Goal: Obtain resource: Obtain resource

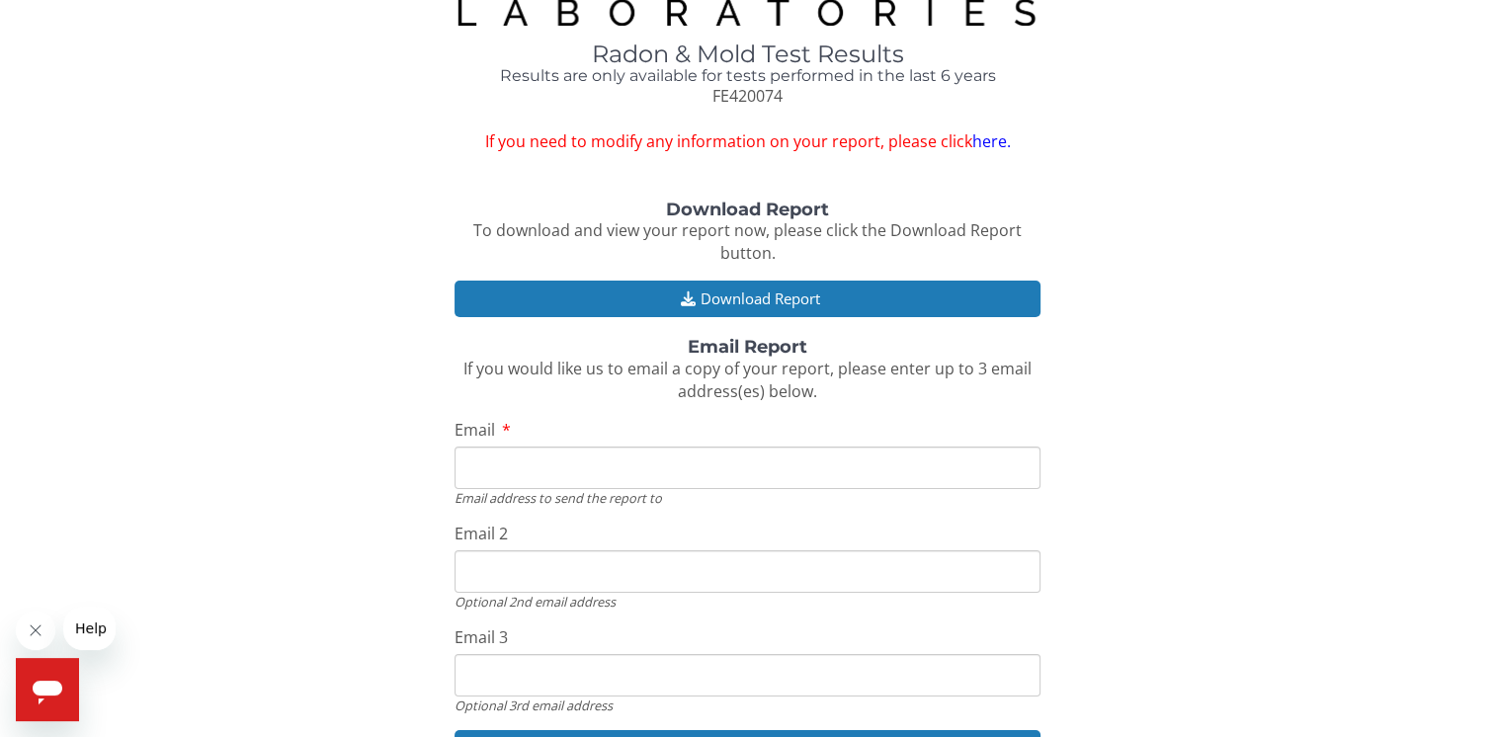
scroll to position [171, 0]
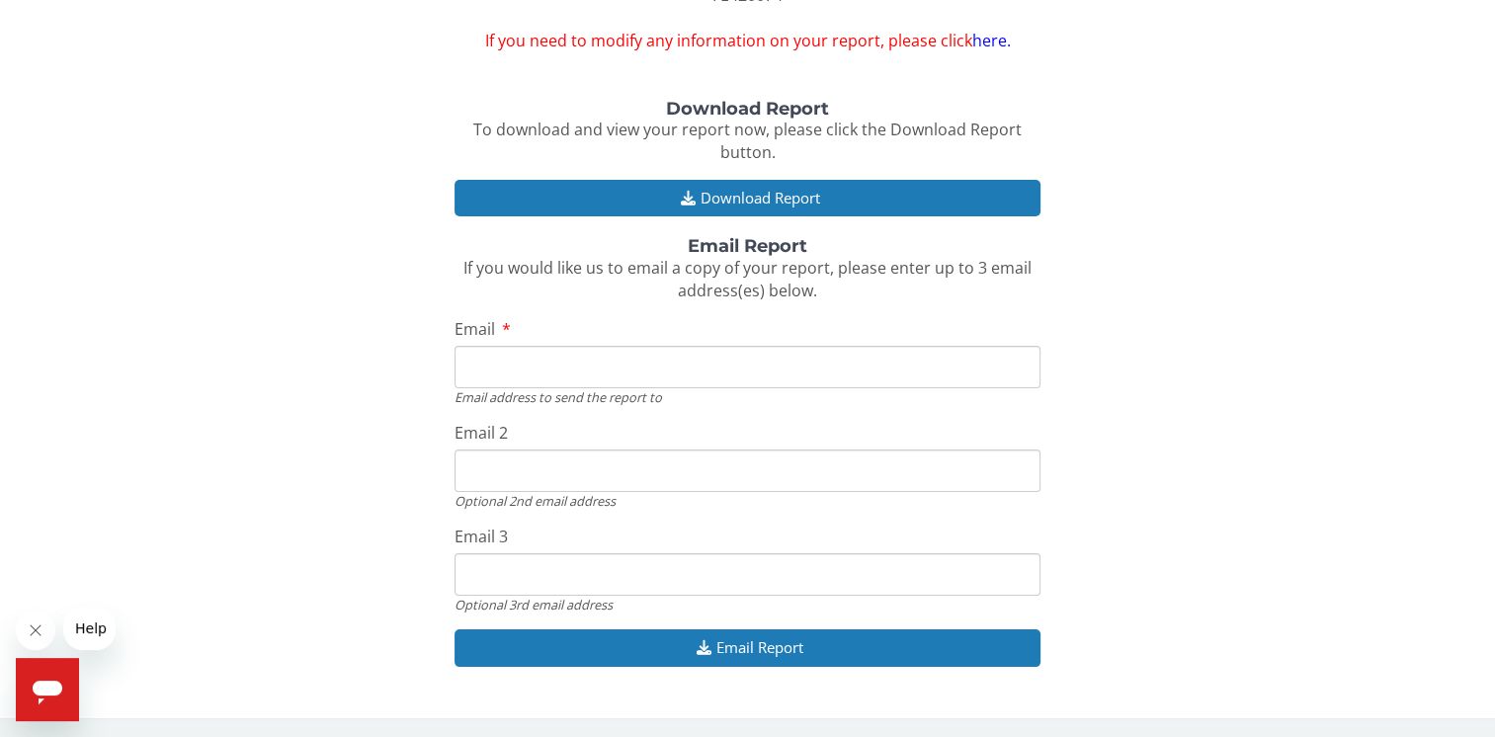
click at [486, 364] on input "Email" at bounding box center [748, 367] width 586 height 42
type input "[EMAIL_ADDRESS][DOMAIN_NAME]"
click at [565, 464] on input "[EMAIL_ADDRESS][DOMAIN_NAME]" at bounding box center [748, 471] width 586 height 42
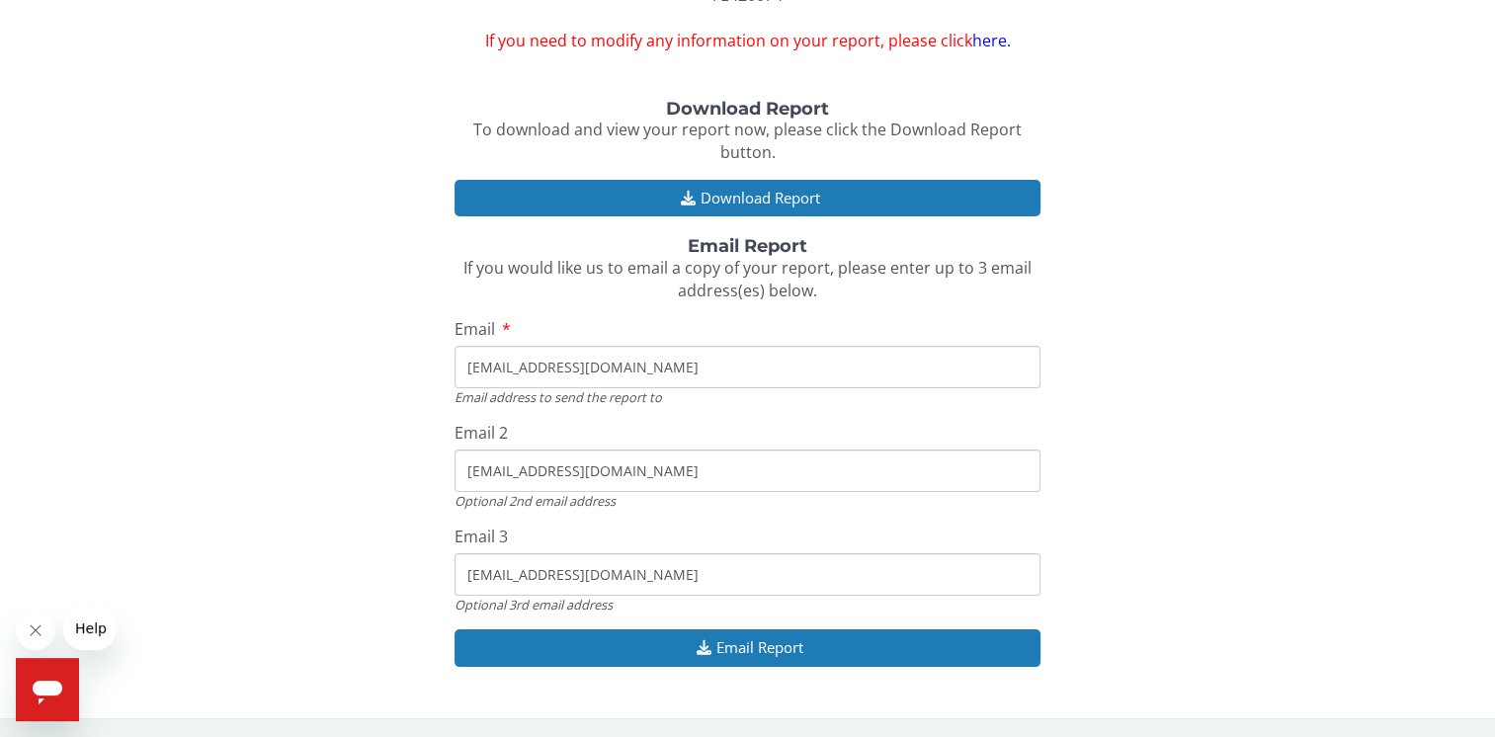
drag, startPoint x: 608, startPoint y: 475, endPoint x: 455, endPoint y: 479, distance: 153.2
click at [455, 479] on input "[EMAIL_ADDRESS][DOMAIN_NAME]" at bounding box center [748, 471] width 586 height 42
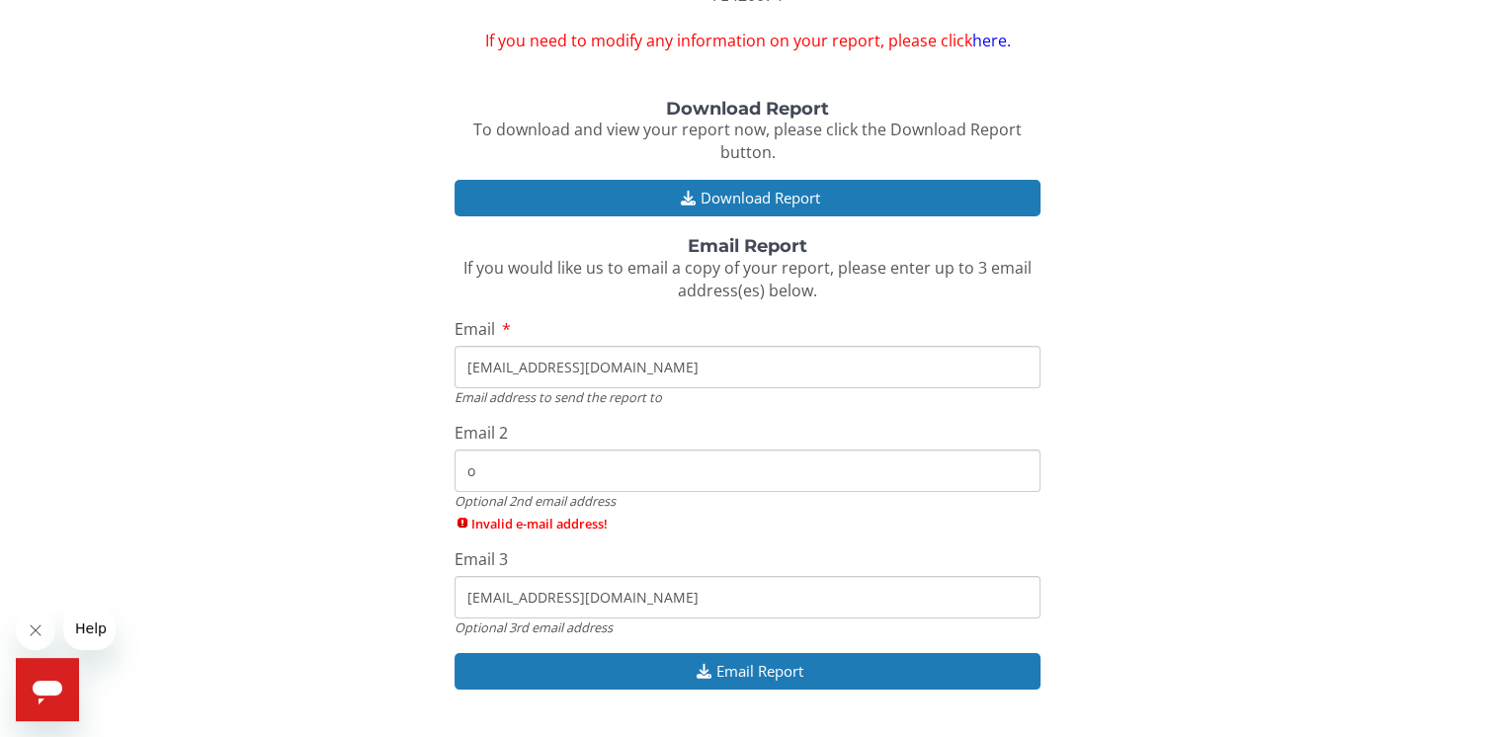
type input "[EMAIL_ADDRESS][DOMAIN_NAME]"
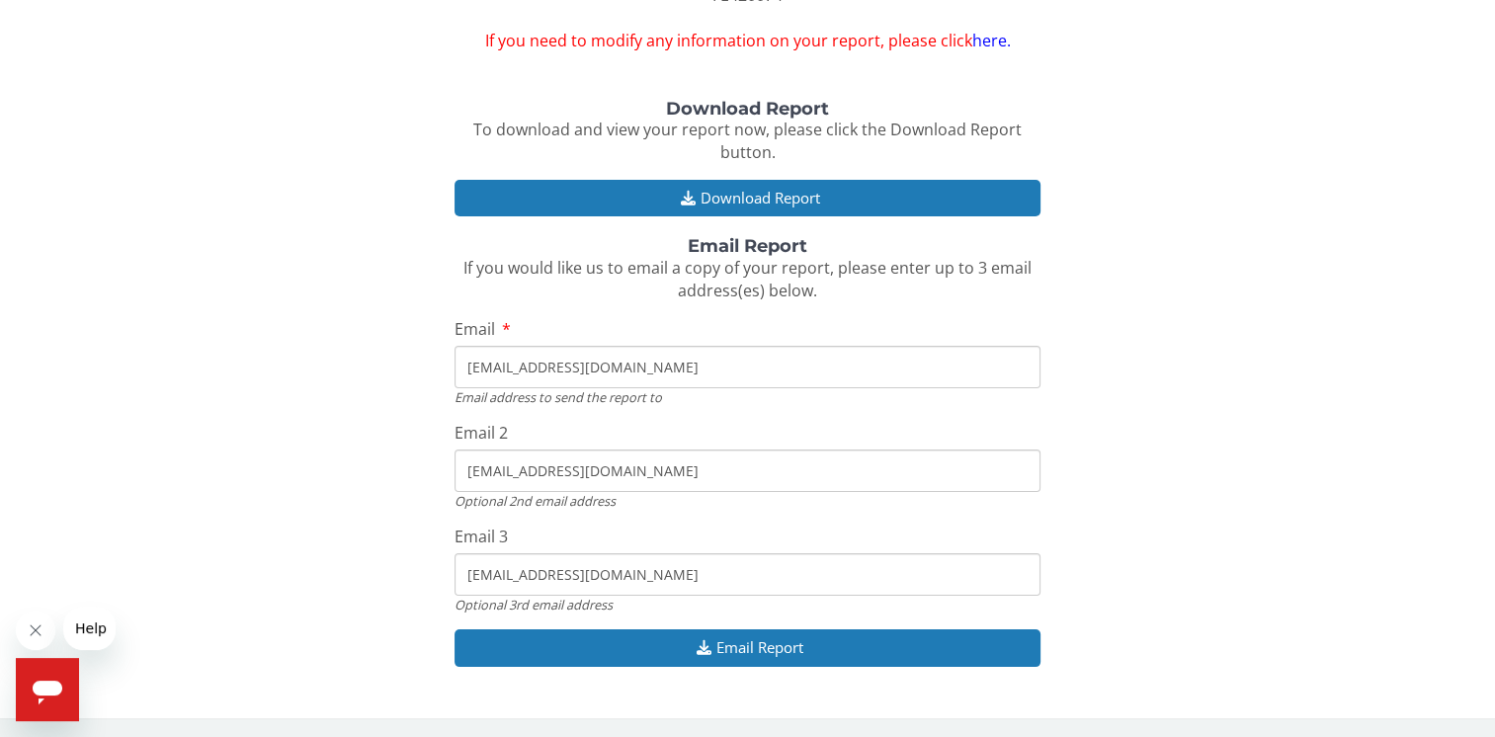
drag, startPoint x: 617, startPoint y: 577, endPoint x: 473, endPoint y: 566, distance: 143.7
click at [473, 566] on input "hss8000@aol.com" at bounding box center [748, 574] width 586 height 42
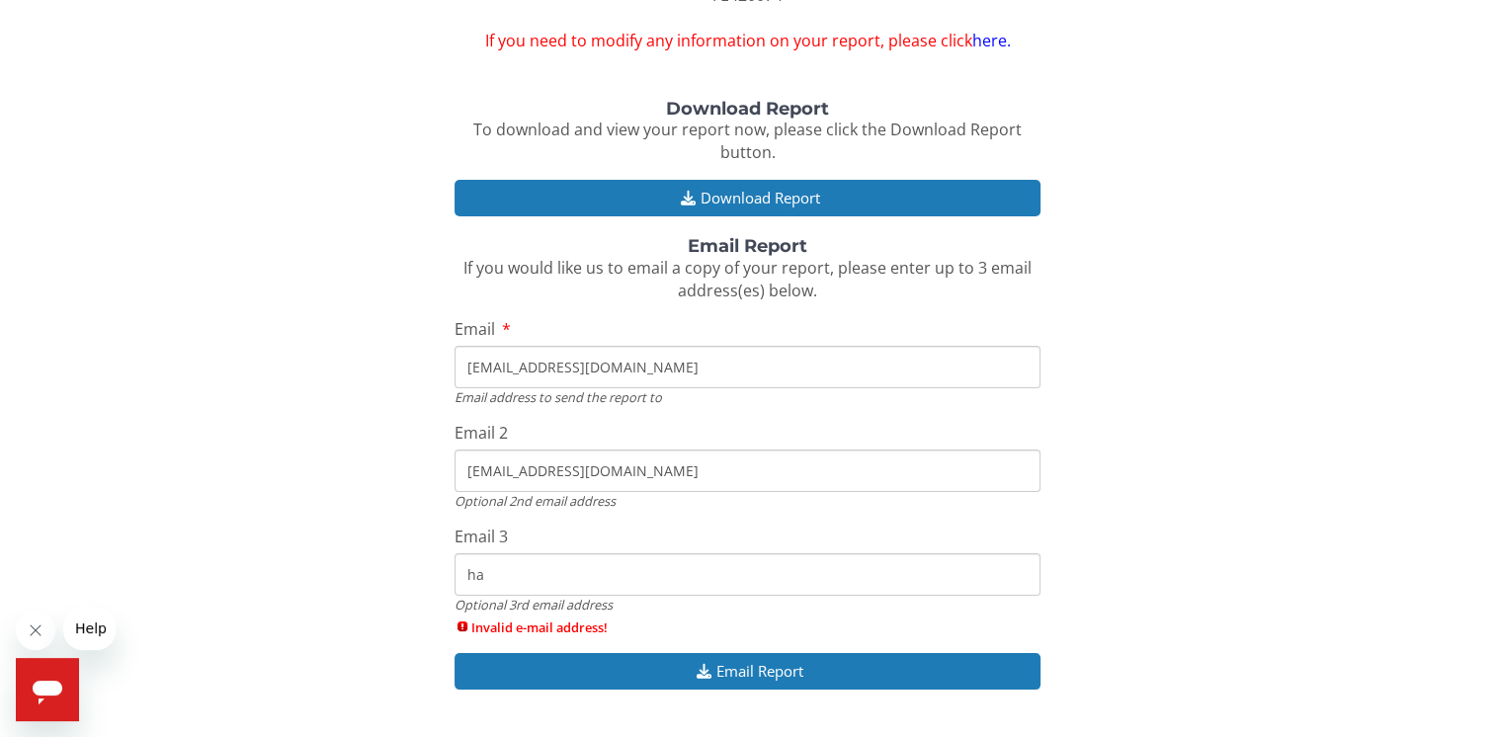
type input "h"
drag, startPoint x: 524, startPoint y: 571, endPoint x: 338, endPoint y: 571, distance: 185.8
click at [336, 571] on div "Download Report To download and view your report now, please click the Download…" at bounding box center [748, 405] width 1466 height 611
click at [496, 573] on input "am" at bounding box center [748, 574] width 586 height 42
click at [530, 575] on input "am" at bounding box center [748, 574] width 586 height 42
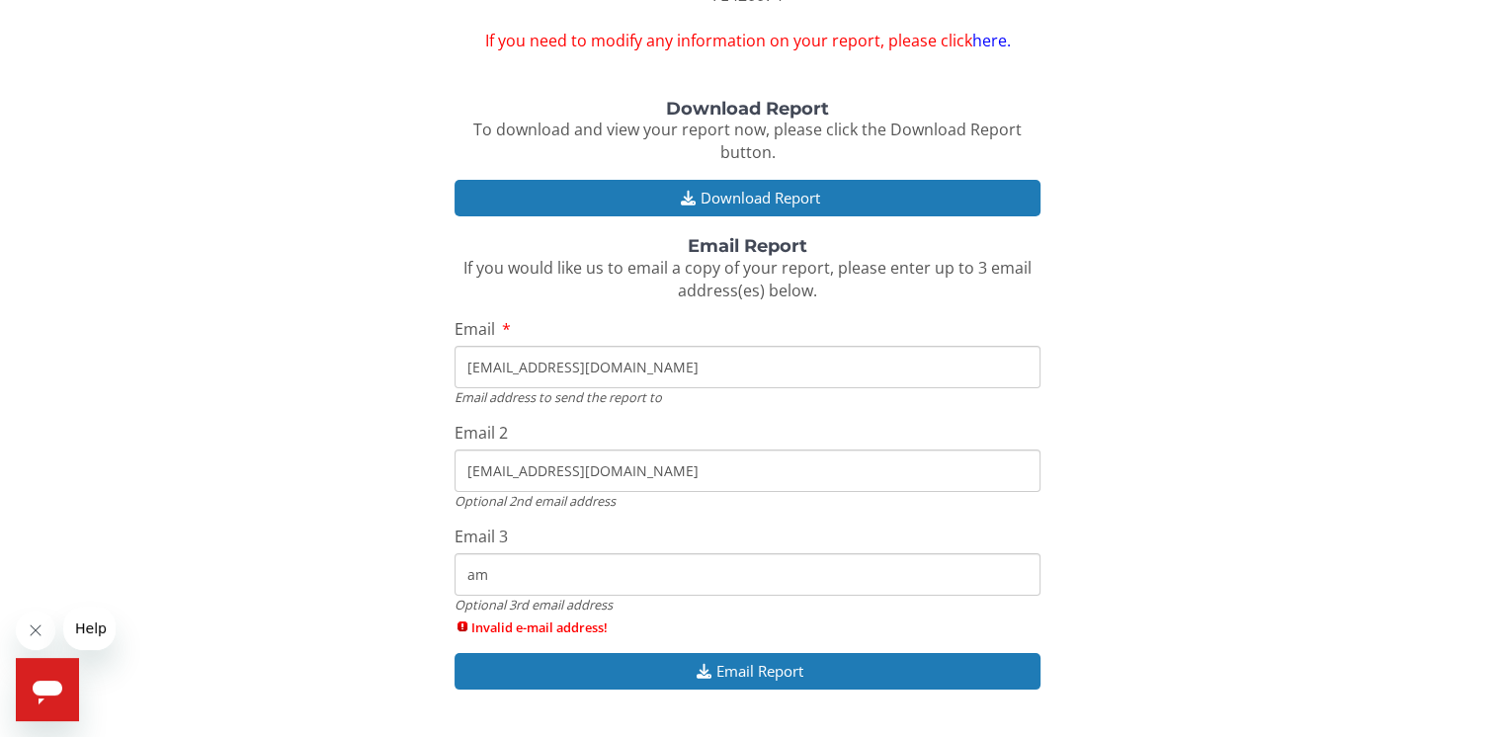
type input "a"
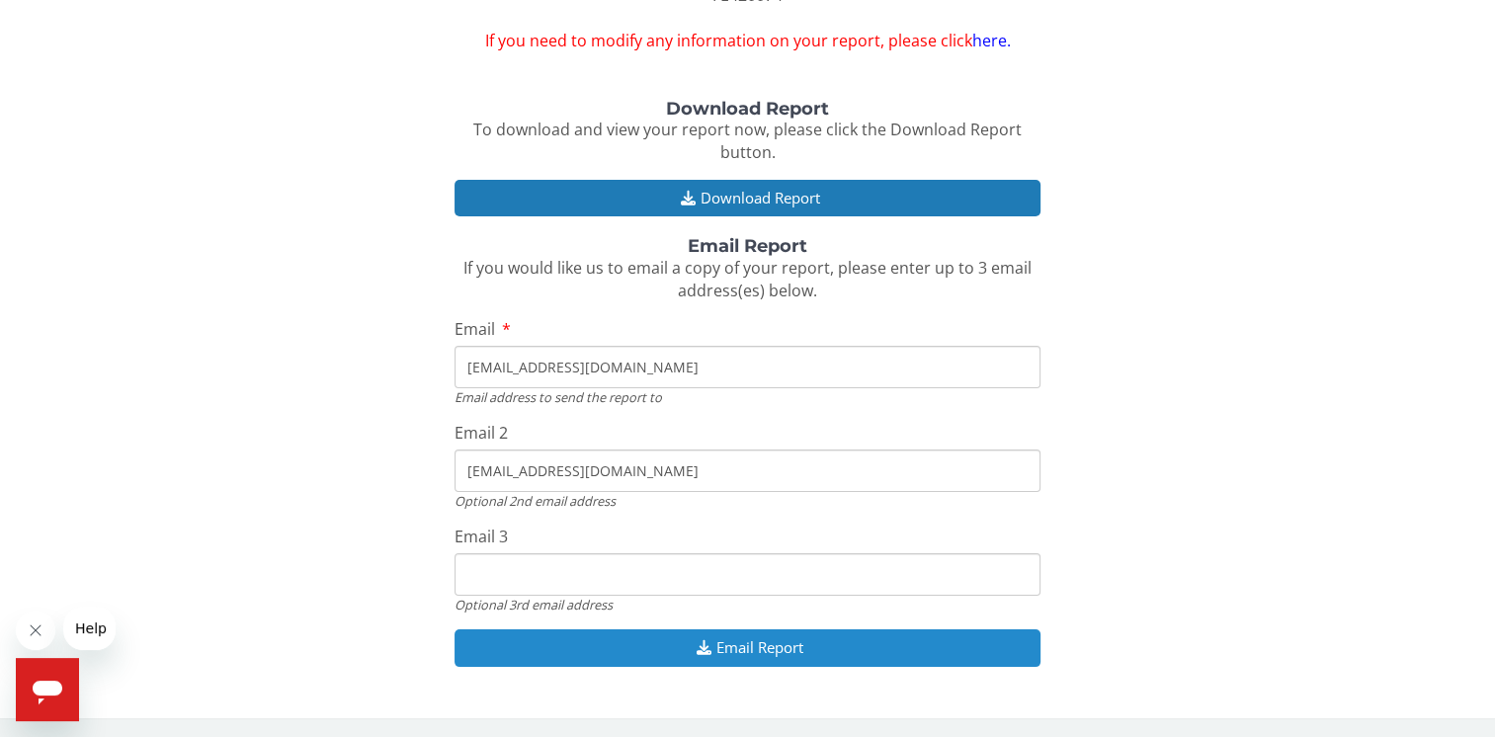
click at [665, 652] on button "Email Report" at bounding box center [748, 648] width 586 height 37
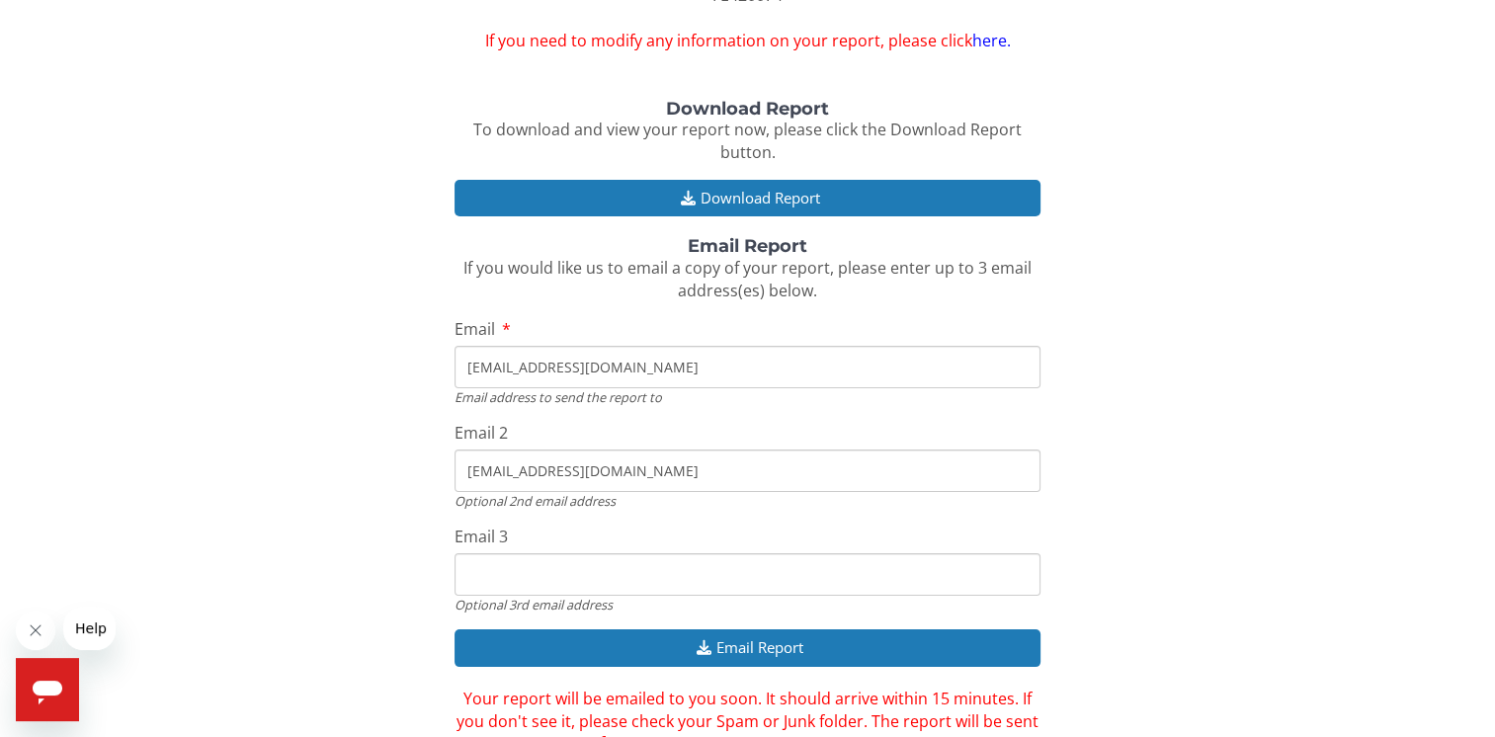
scroll to position [238, 0]
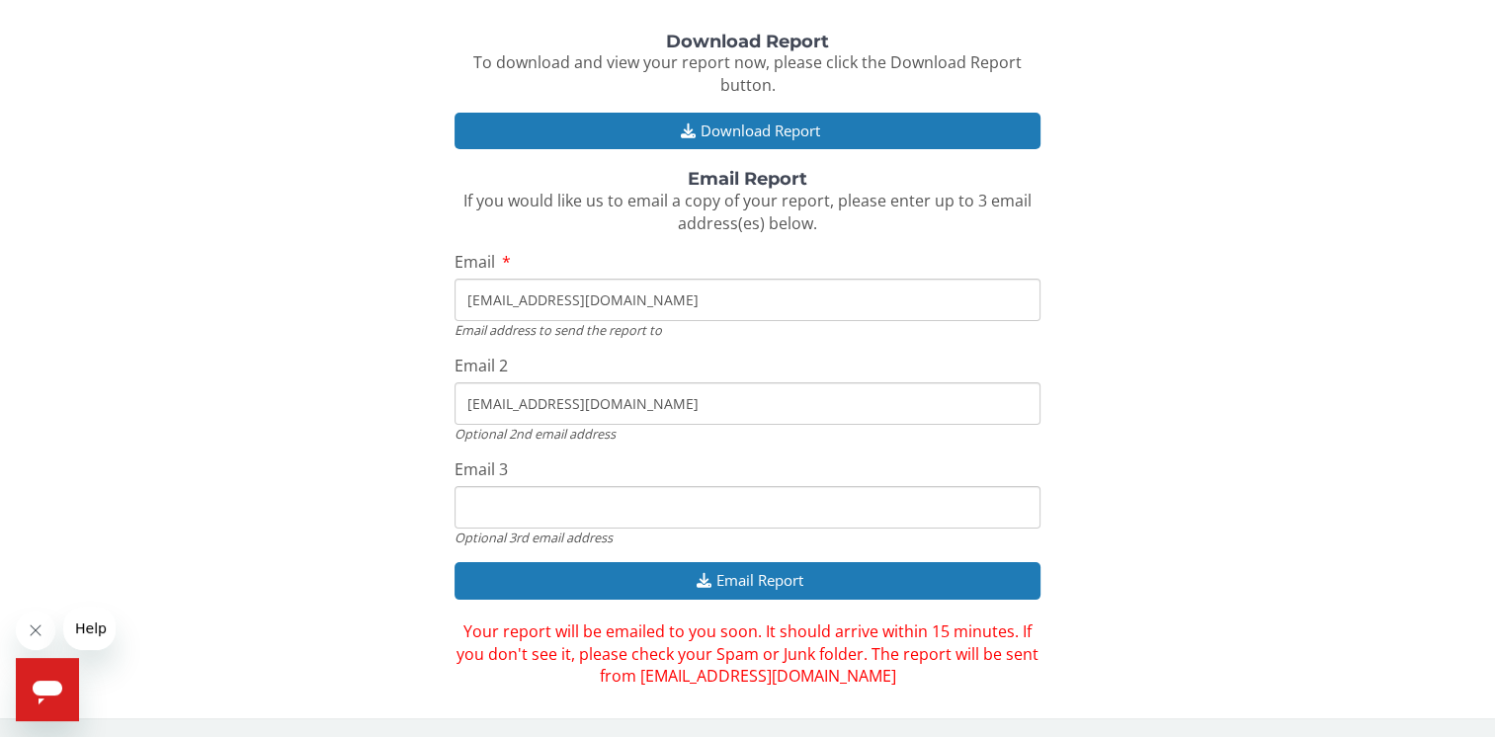
click at [666, 305] on input "hss8000@aol.com" at bounding box center [748, 300] width 586 height 42
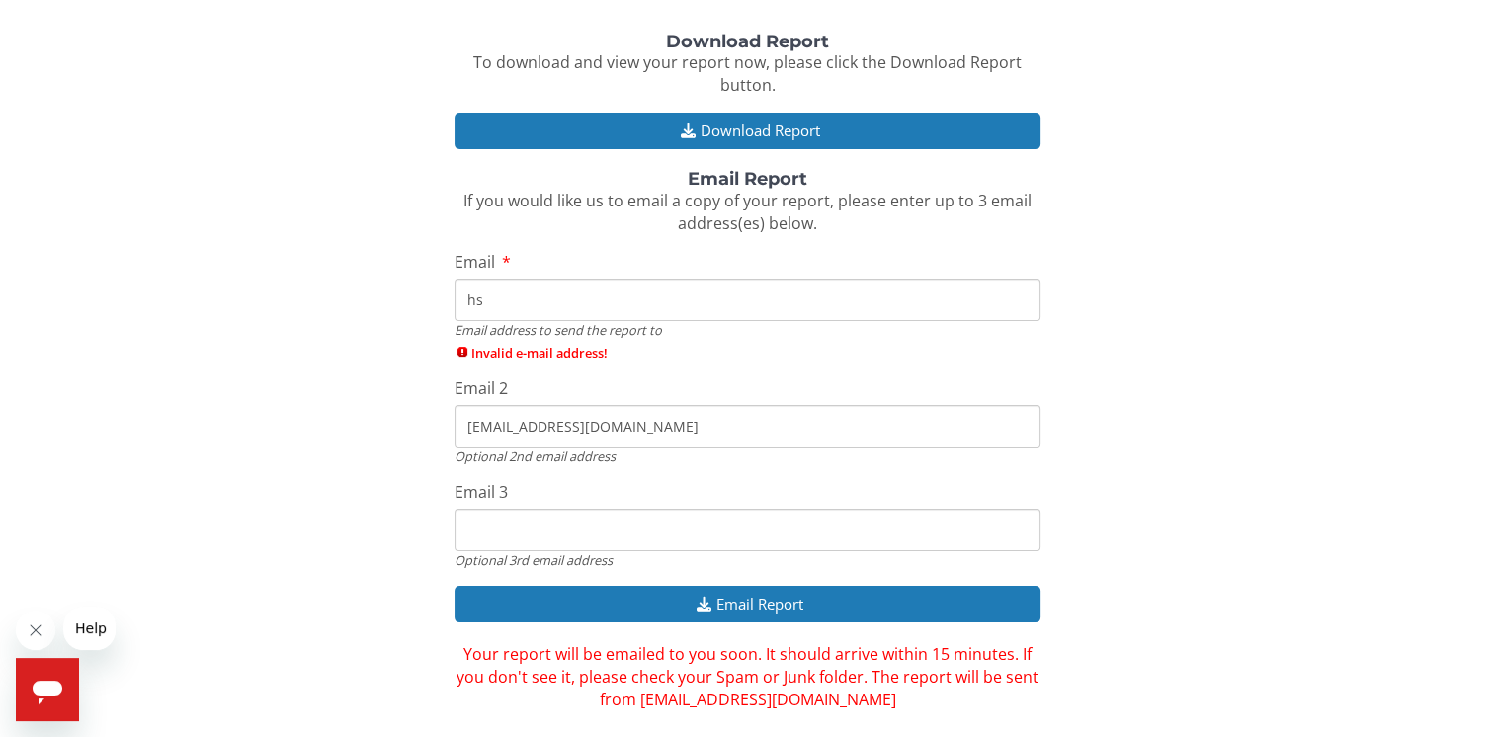
type input "h"
click at [656, 422] on input "orange8273@aol.com" at bounding box center [748, 426] width 586 height 42
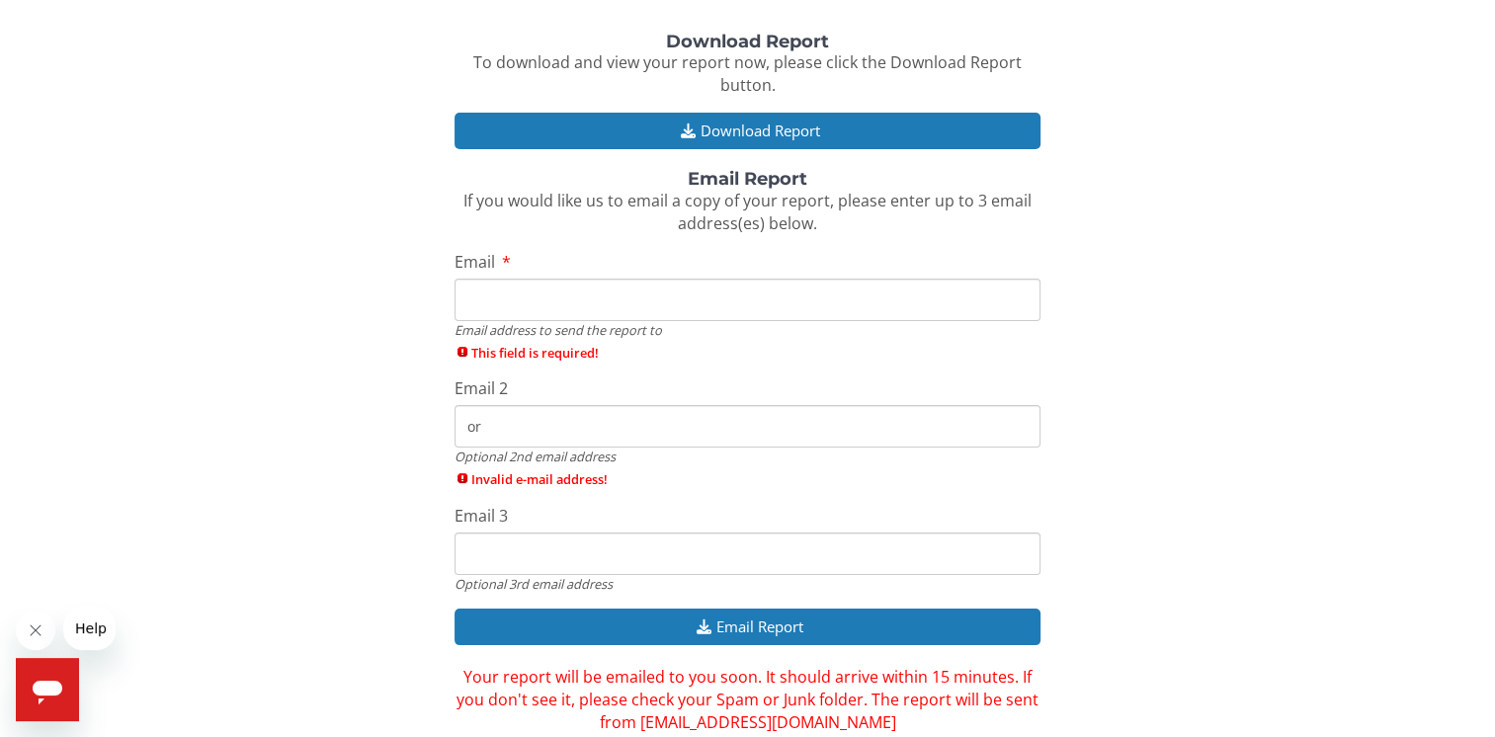
type input "o"
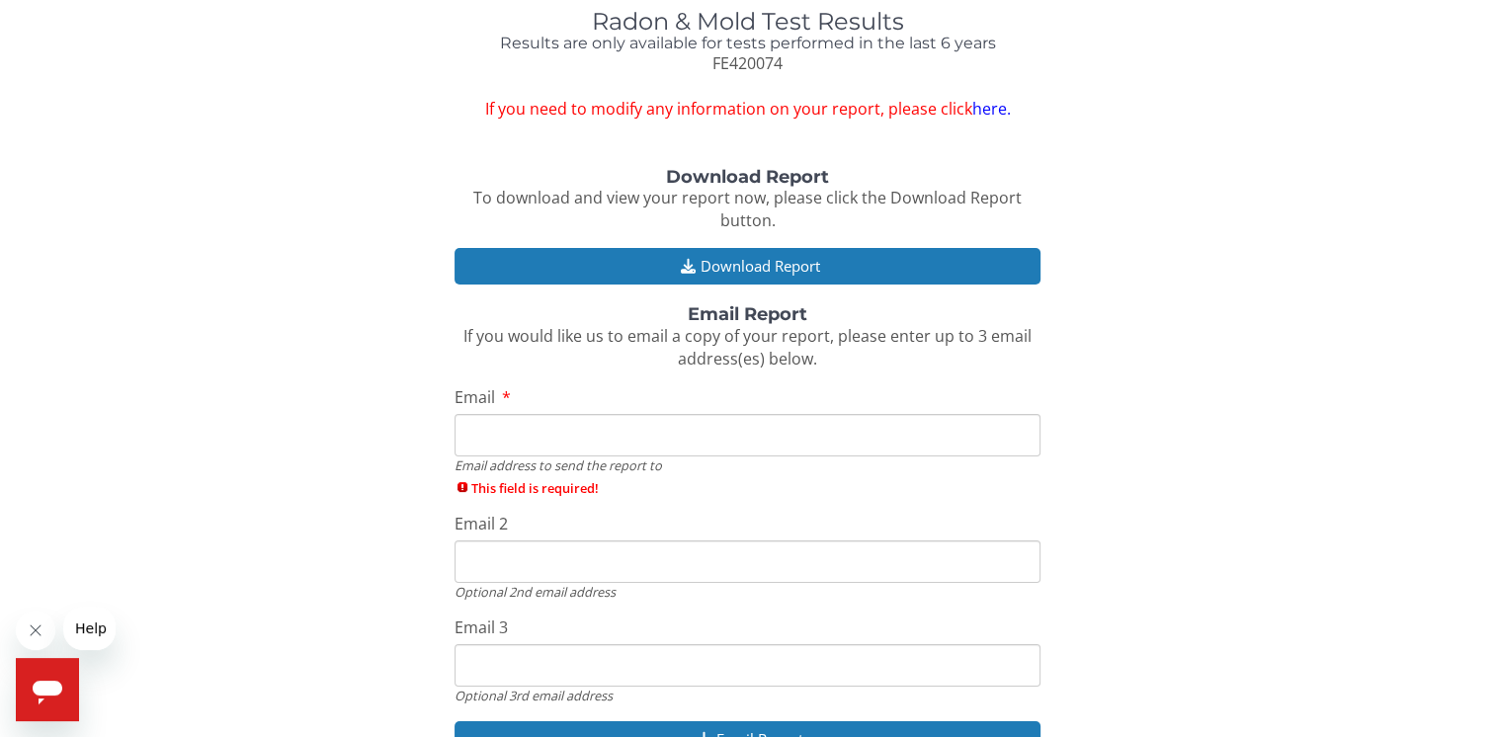
scroll to position [0, 0]
